Goal: Check status: Check status

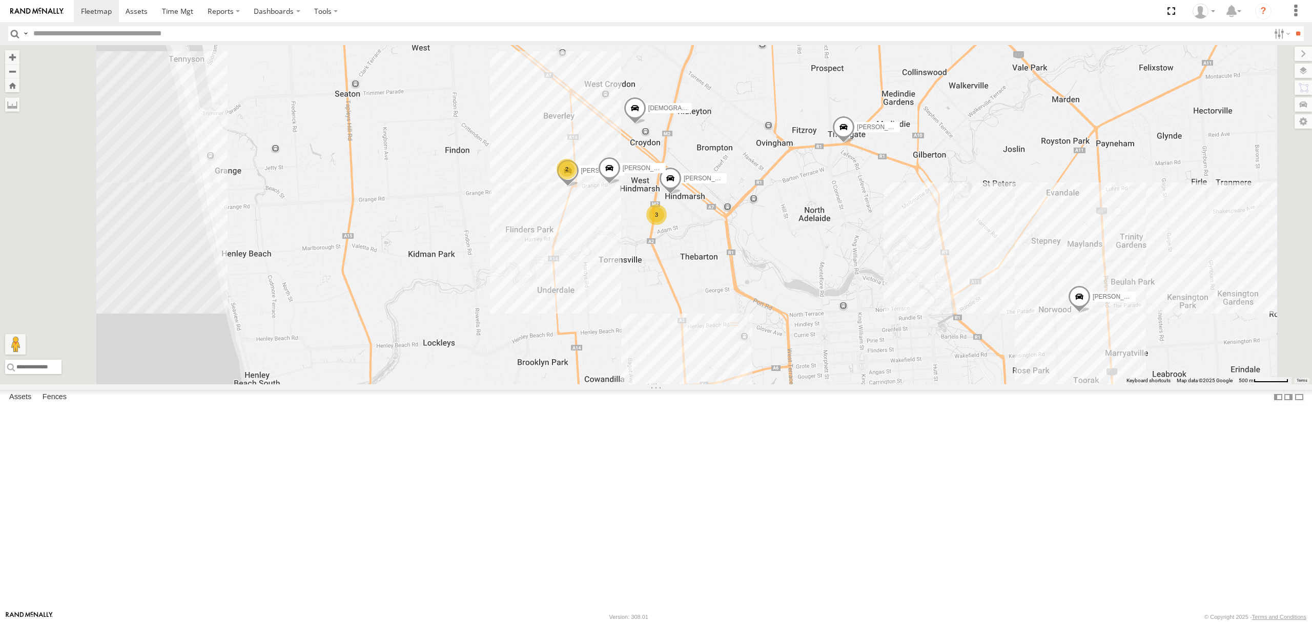
click at [0, 0] on div "SB26LM - (3P HINO) R7" at bounding box center [0, 0] width 0 height 0
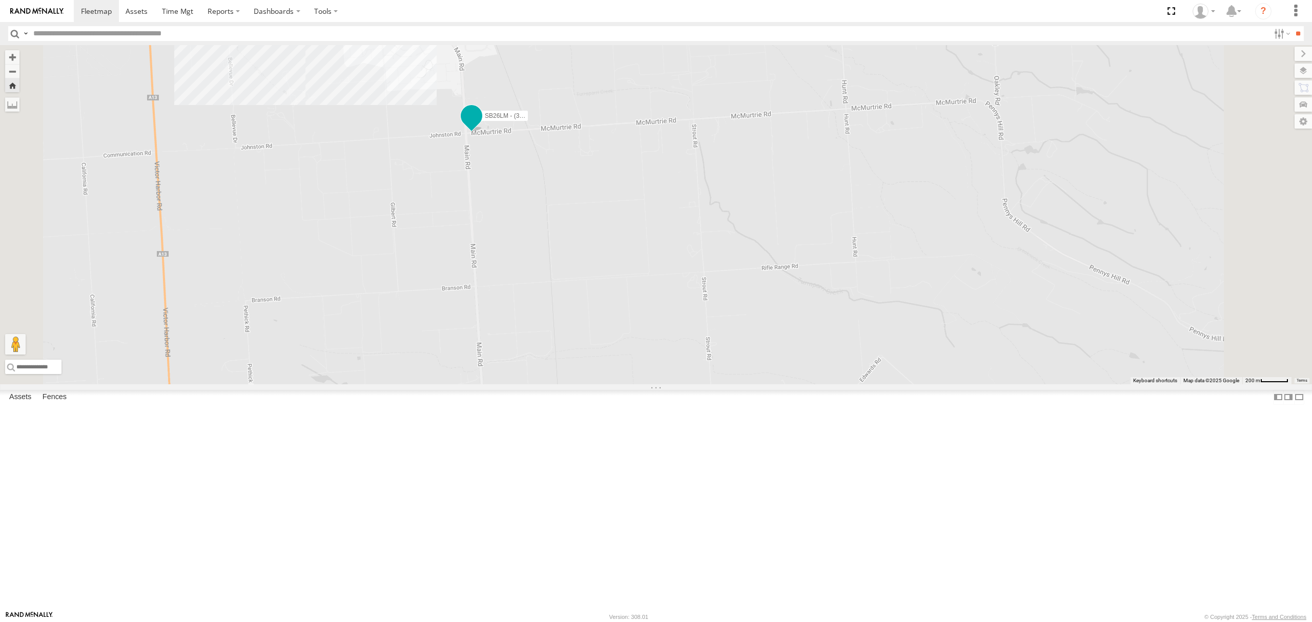
click at [481, 125] on span at bounding box center [471, 116] width 18 height 18
click at [578, 290] on div "SB26LM - (3P HINO) R7 SB26LM - (3P HINO) R7 -35.22952 , 138.5515 0 12:36:42 [DA…" at bounding box center [656, 214] width 1312 height 339
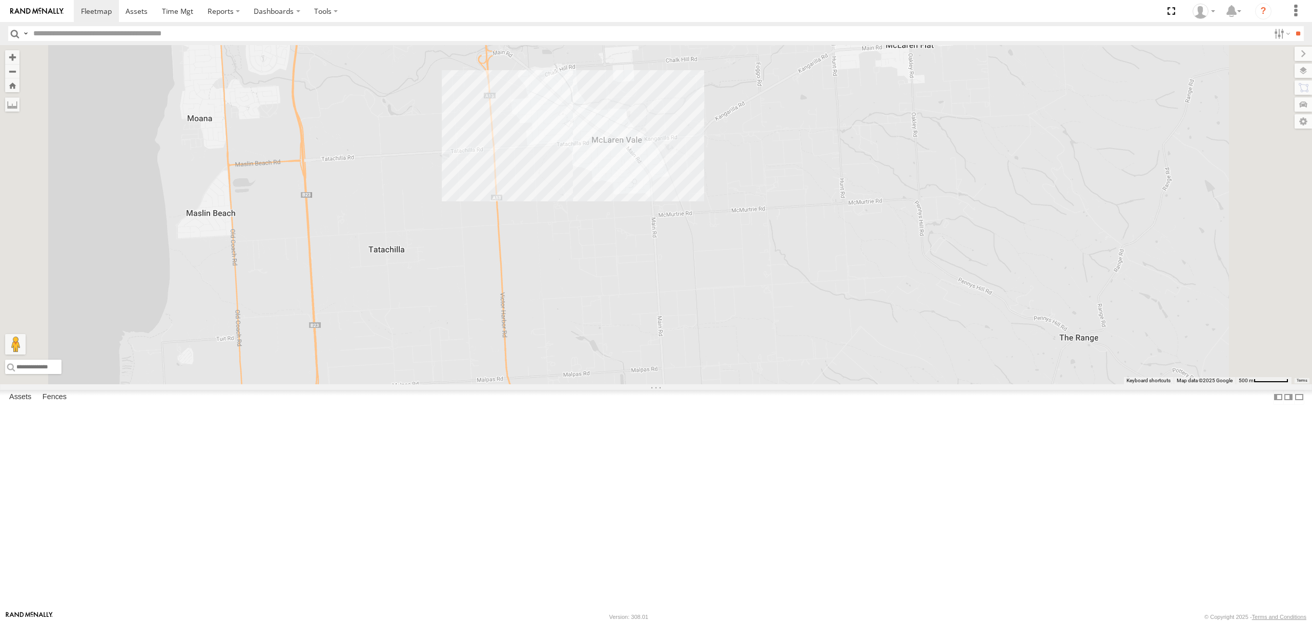
click at [0, 0] on div "All Assets" at bounding box center [0, 0] width 0 height 0
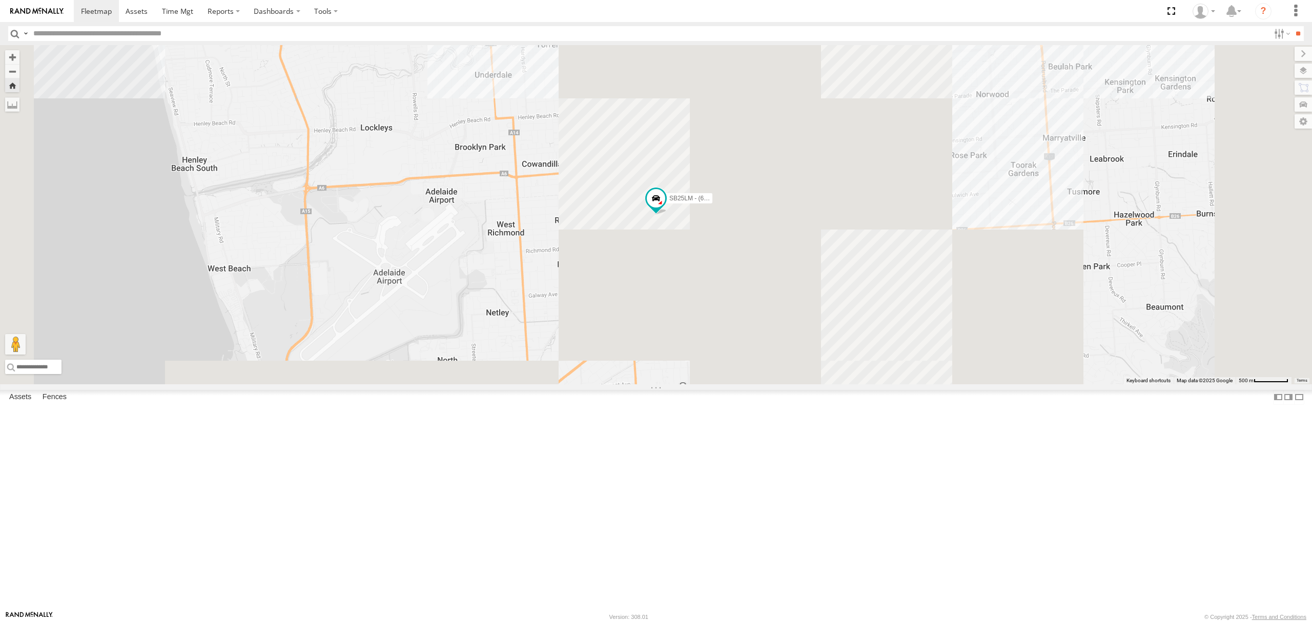
click at [0, 0] on div "4" at bounding box center [0, 0] width 0 height 0
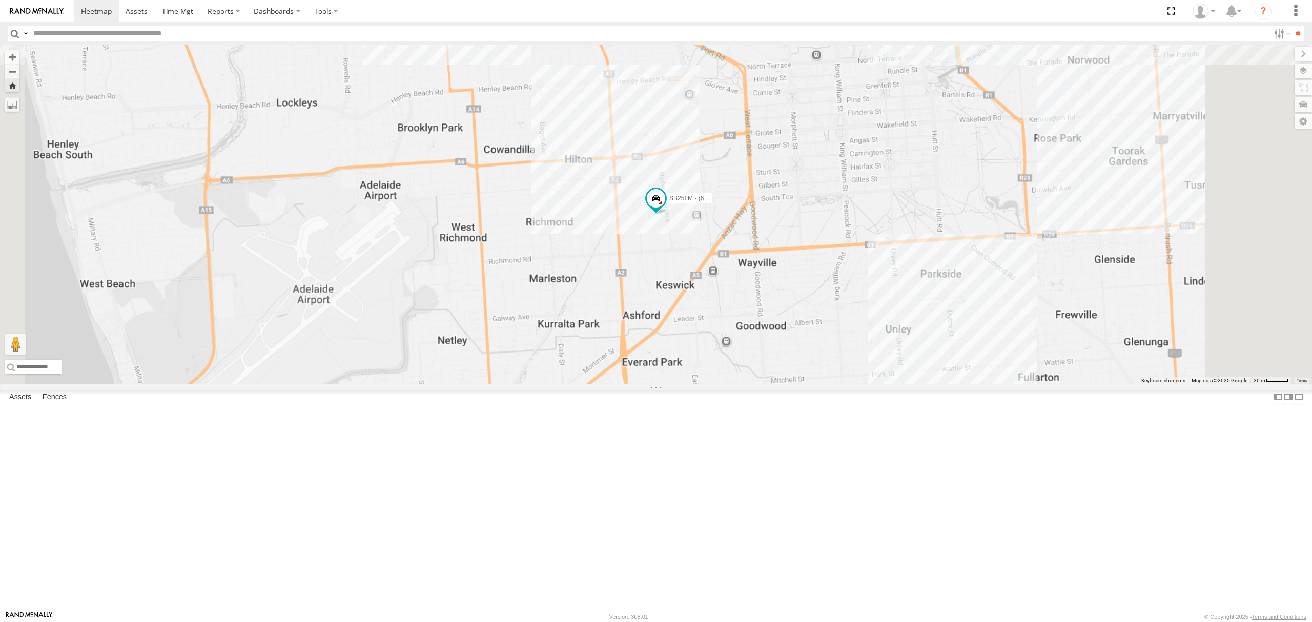
click at [0, 0] on div "All Assets" at bounding box center [0, 0] width 0 height 0
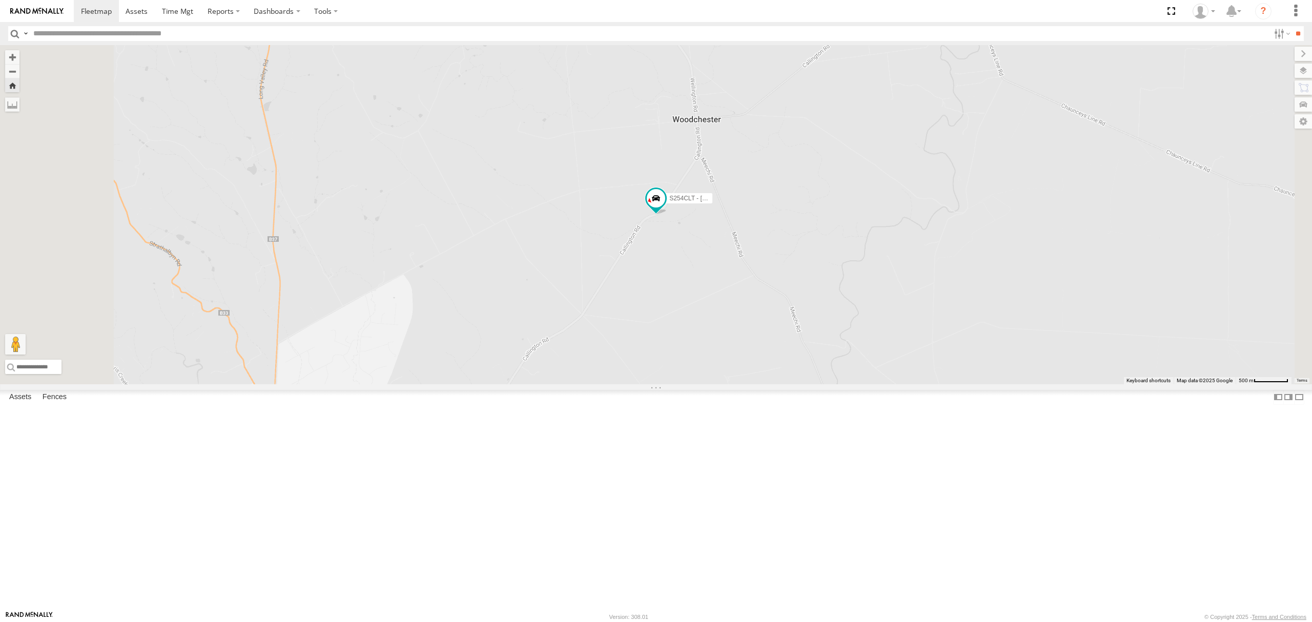
click at [0, 0] on div "SB25LM - (6P HINO) R6 All Assets [GEOGRAPHIC_DATA] -34.93711 138.57716 Video 14…" at bounding box center [0, 0] width 0 height 0
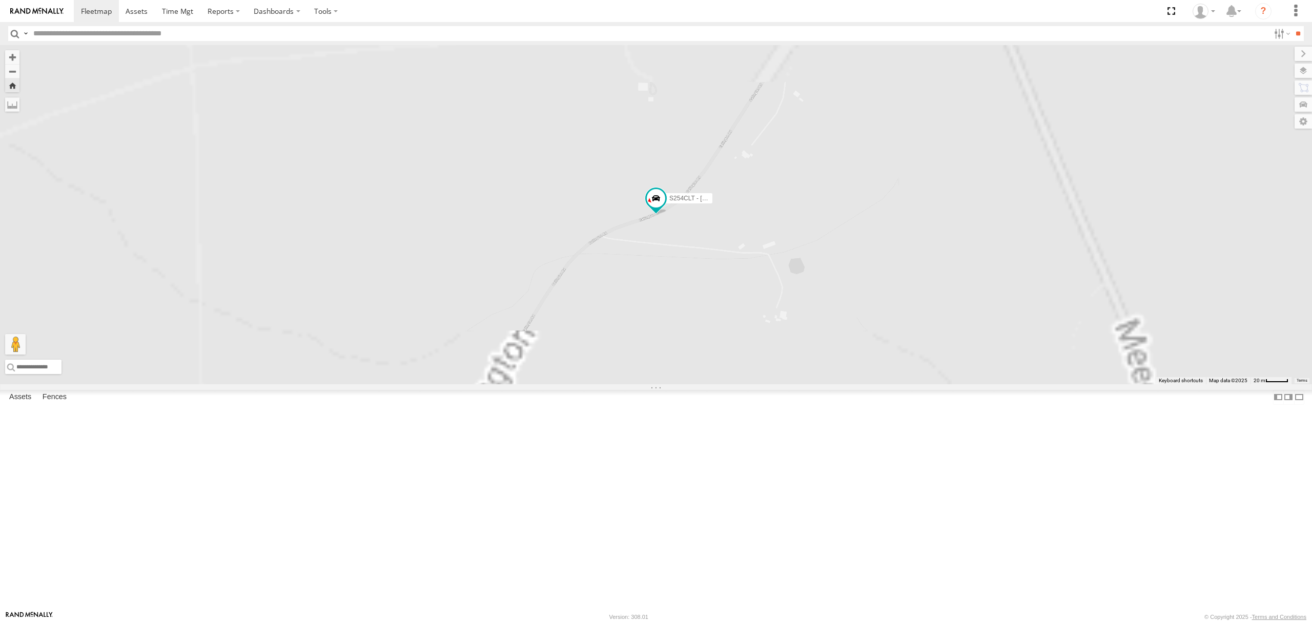
click at [0, 0] on div "SB26LM - (3P HINO) R7 All Assets" at bounding box center [0, 0] width 0 height 0
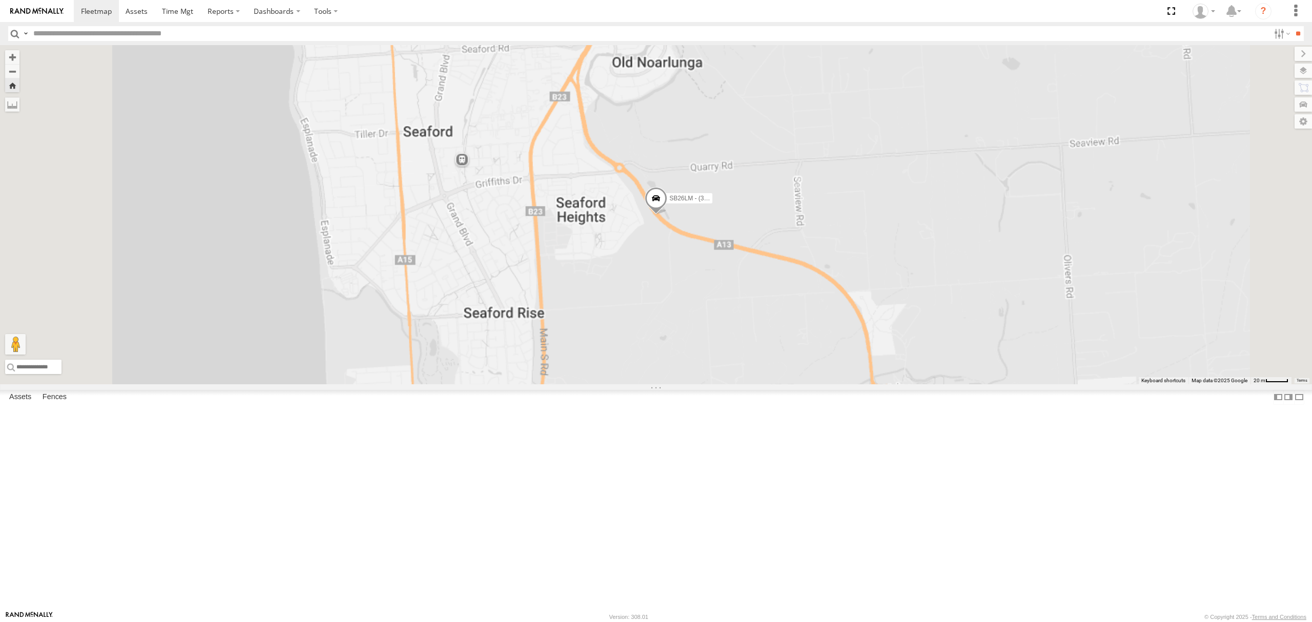
click at [0, 0] on div "S678CGD - Fridge It Sprinter All Assets" at bounding box center [0, 0] width 0 height 0
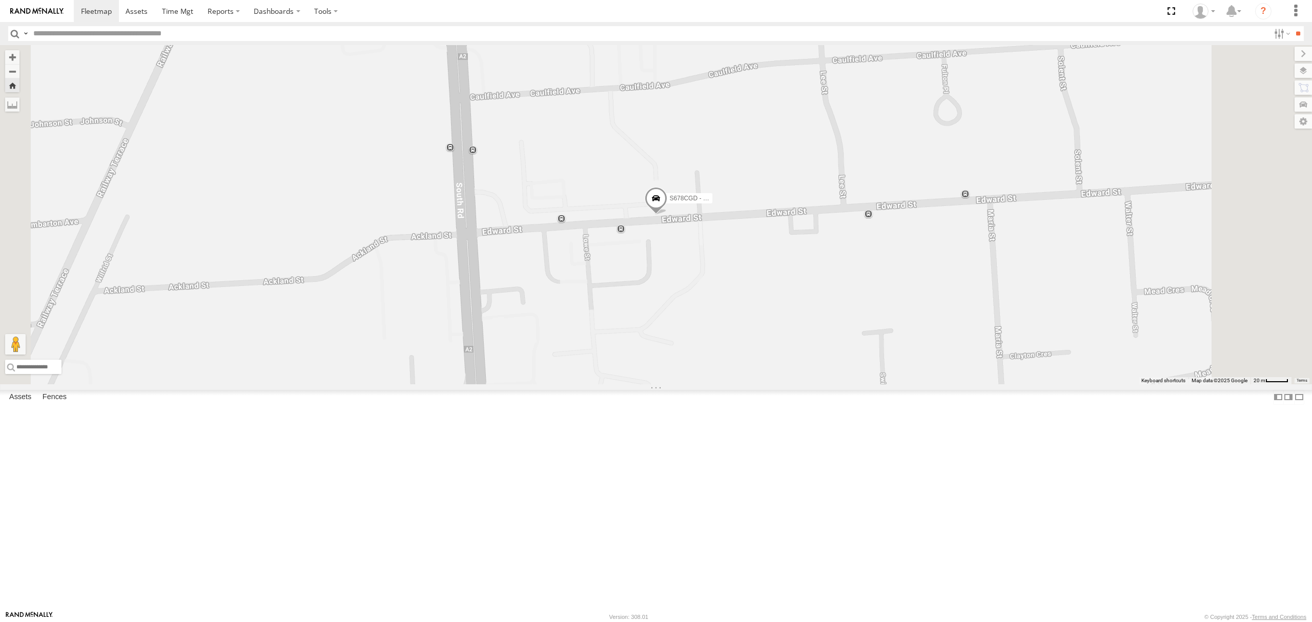
click at [0, 0] on div "All Assets" at bounding box center [0, 0] width 0 height 0
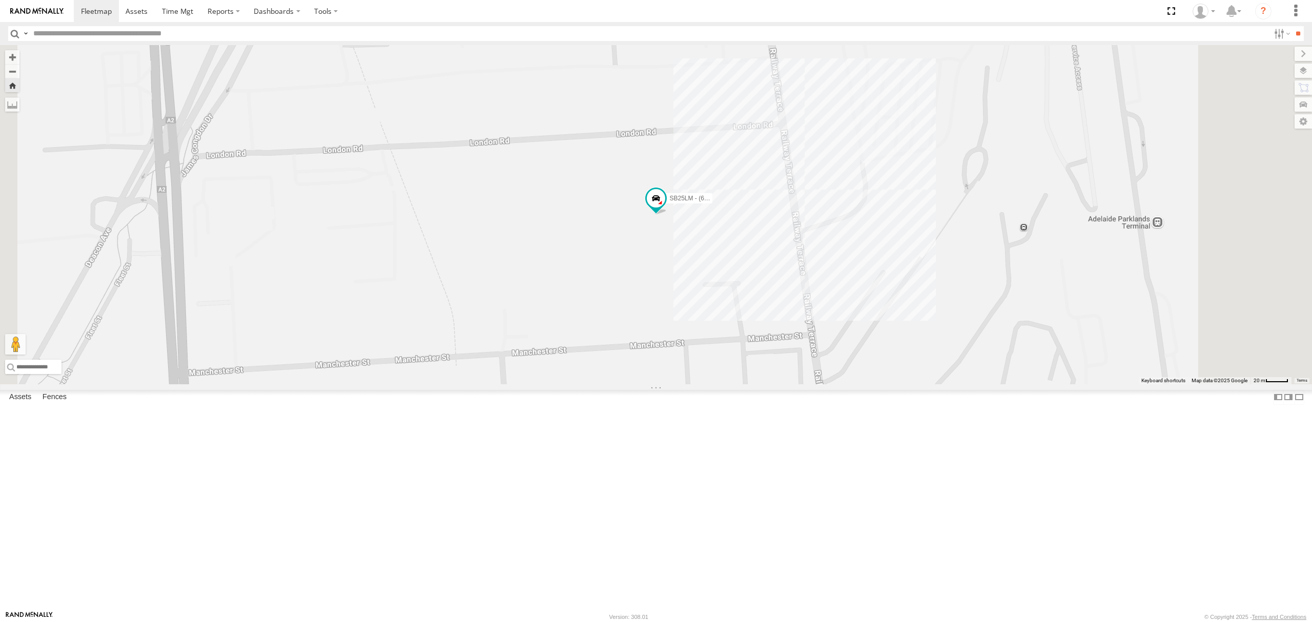
click at [0, 0] on div "All Assets" at bounding box center [0, 0] width 0 height 0
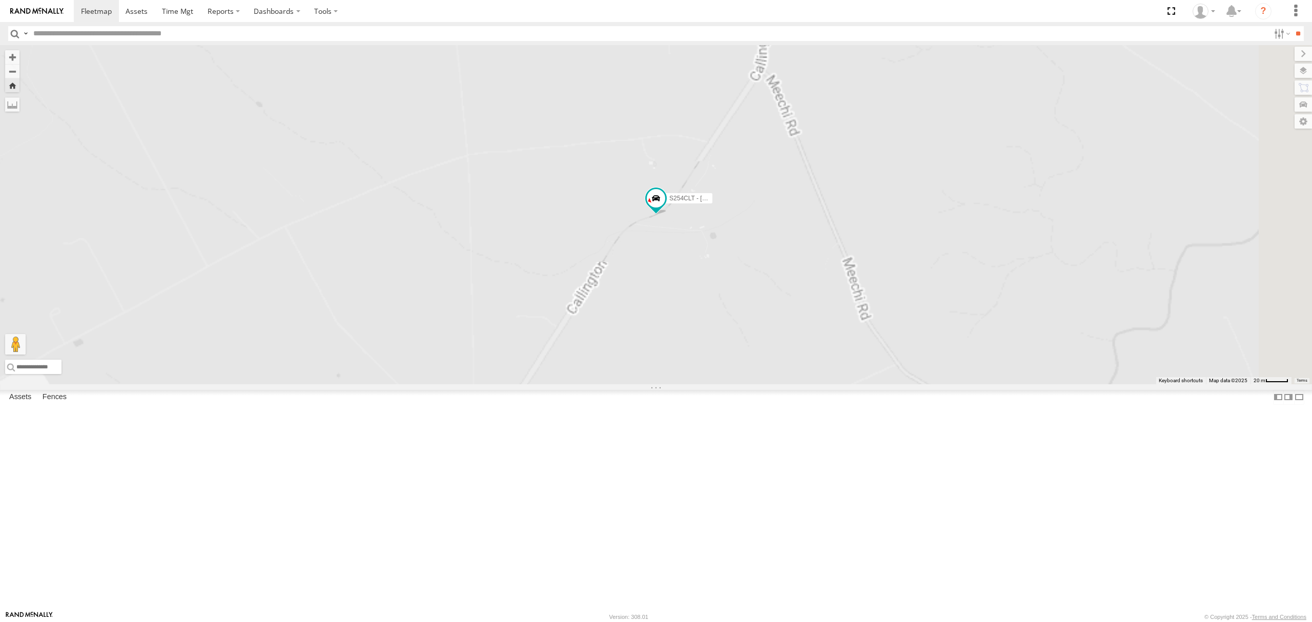
click at [0, 0] on div "SB26LM - (3P HINO) R7" at bounding box center [0, 0] width 0 height 0
